Goal: Use online tool/utility: Utilize a website feature to perform a specific function

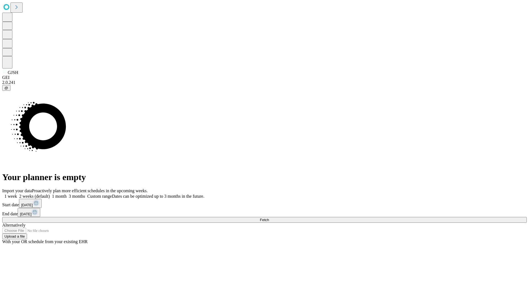
click at [269, 218] on span "Fetch" at bounding box center [264, 220] width 9 height 4
